Goal: Find specific page/section: Find specific page/section

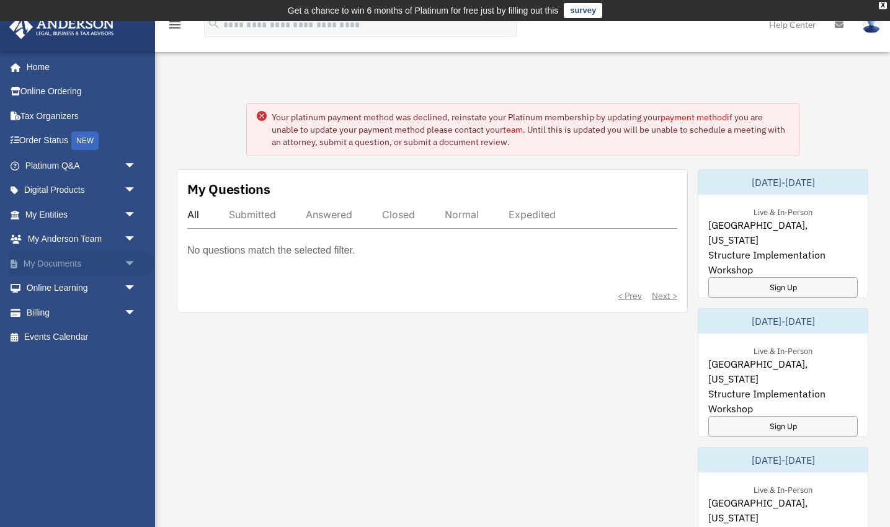
click at [124, 265] on span "arrow_drop_down" at bounding box center [136, 263] width 25 height 25
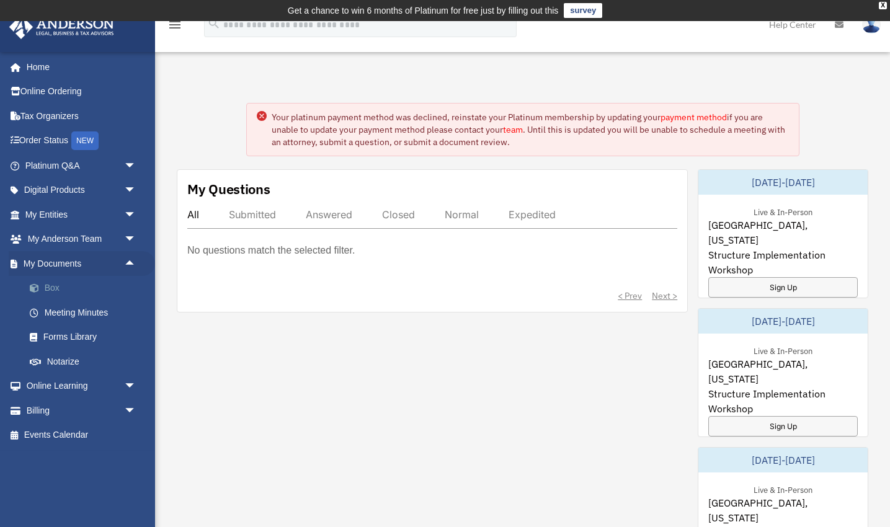
click at [78, 290] on link "Box" at bounding box center [86, 288] width 138 height 25
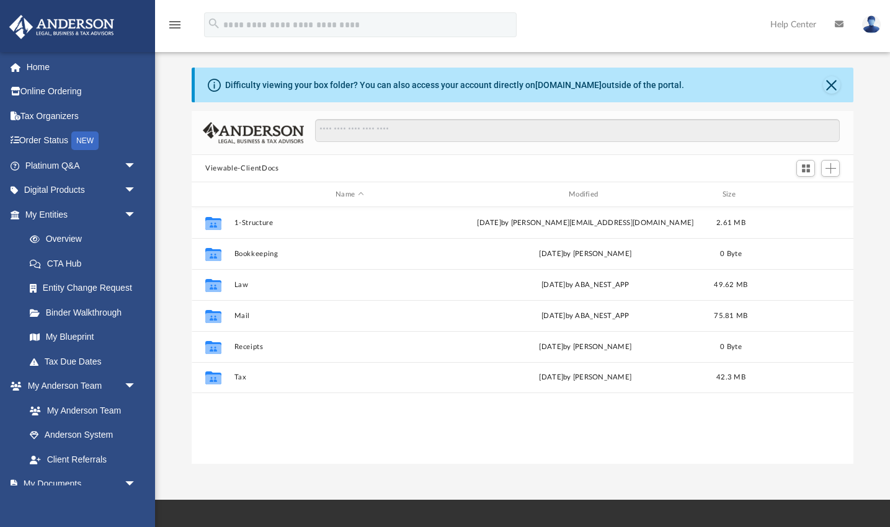
scroll to position [282, 661]
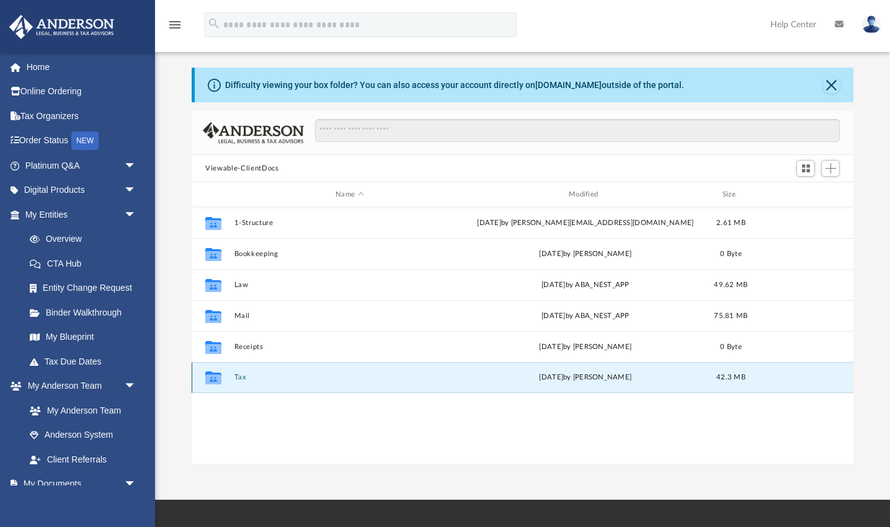
click at [237, 375] on button "Tax" at bounding box center [349, 377] width 231 height 8
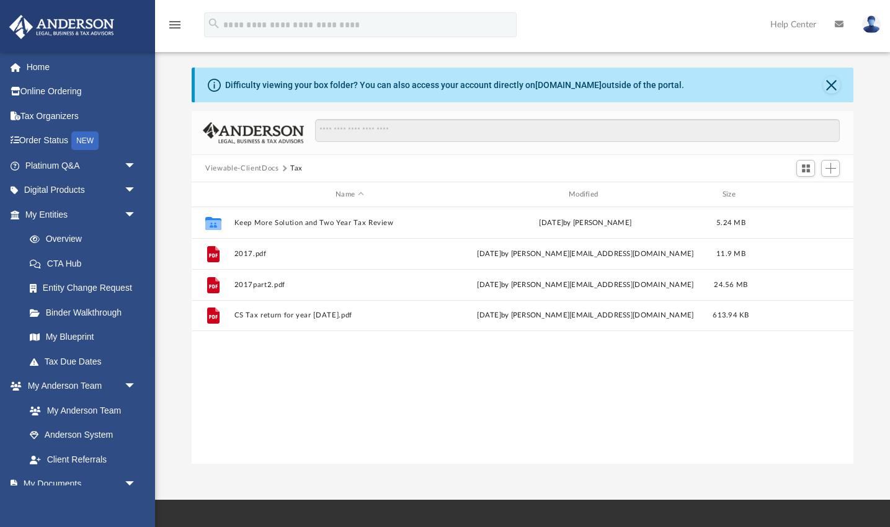
click at [234, 169] on button "Viewable-ClientDocs" at bounding box center [241, 168] width 73 height 11
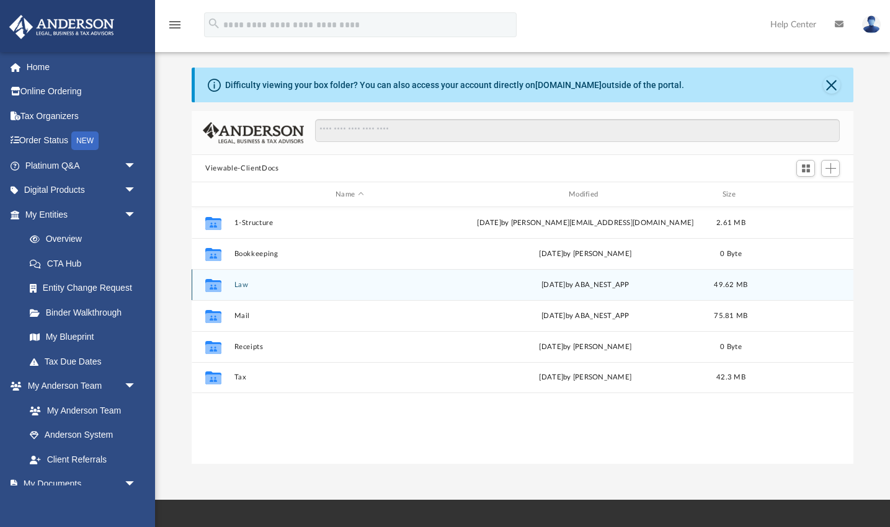
click at [241, 290] on div "Collaborated Folder Law Fri Aug 15 2025 by ABA_NEST_APP 49.62 MB" at bounding box center [523, 284] width 662 height 31
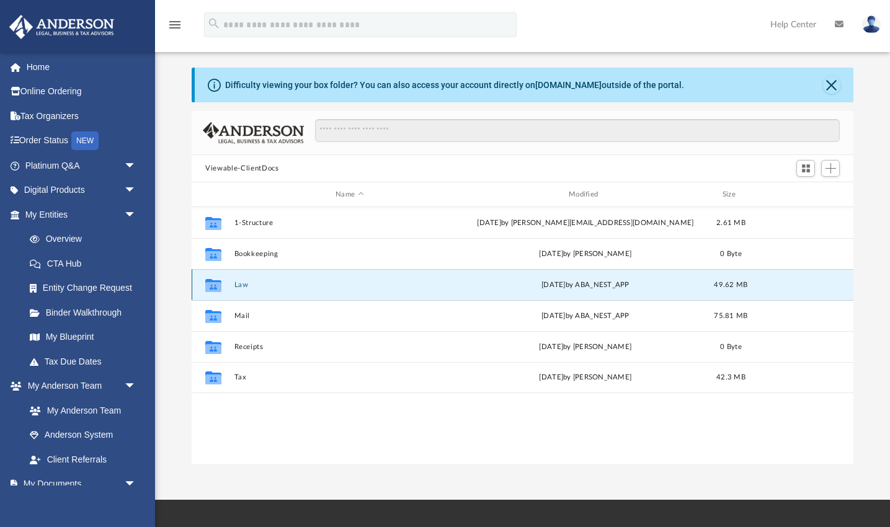
click at [240, 283] on button "Law" at bounding box center [349, 285] width 231 height 8
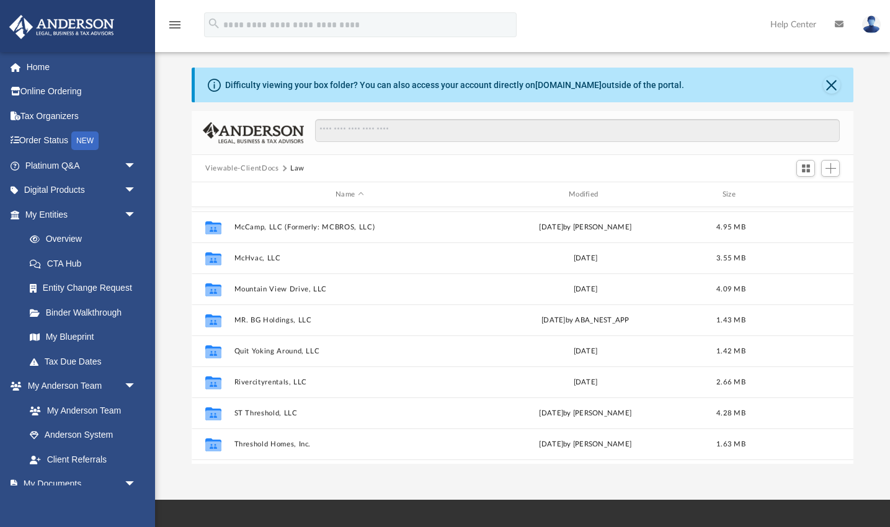
scroll to position [270, 0]
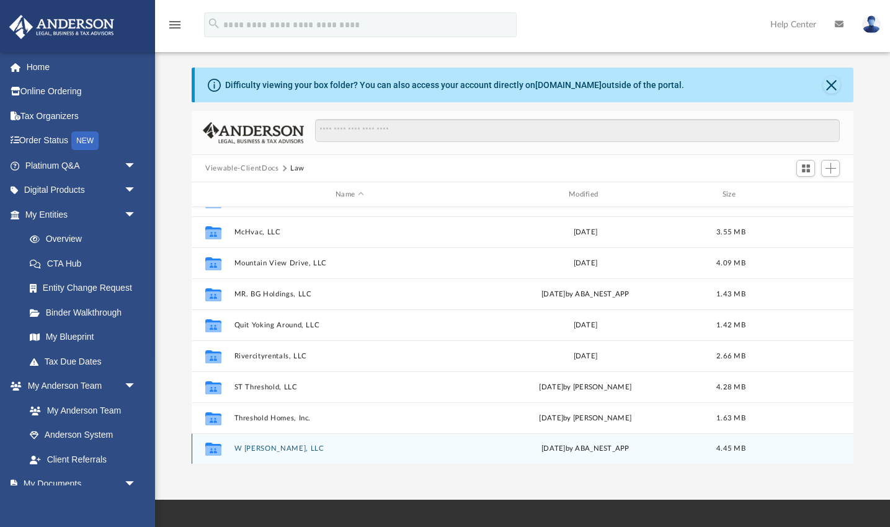
click at [265, 450] on button "W Schmitt, LLC" at bounding box center [349, 449] width 231 height 8
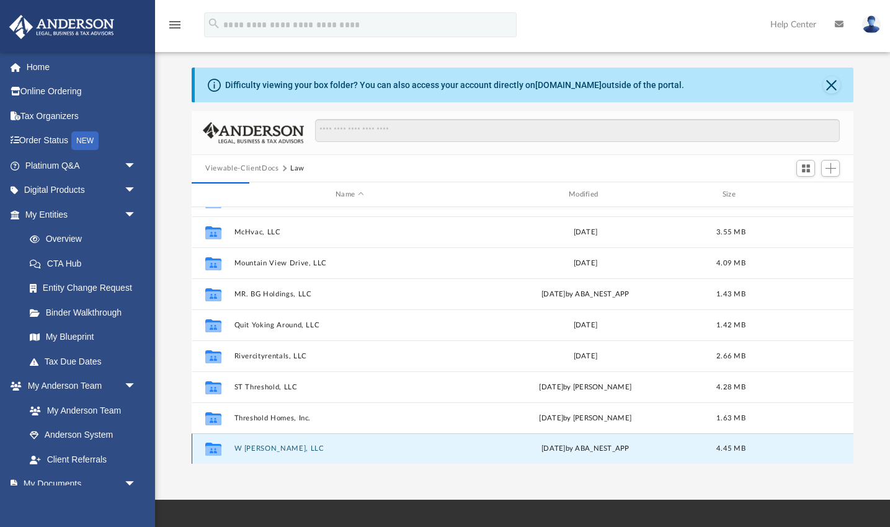
scroll to position [0, 0]
